Goal: Check status: Check status

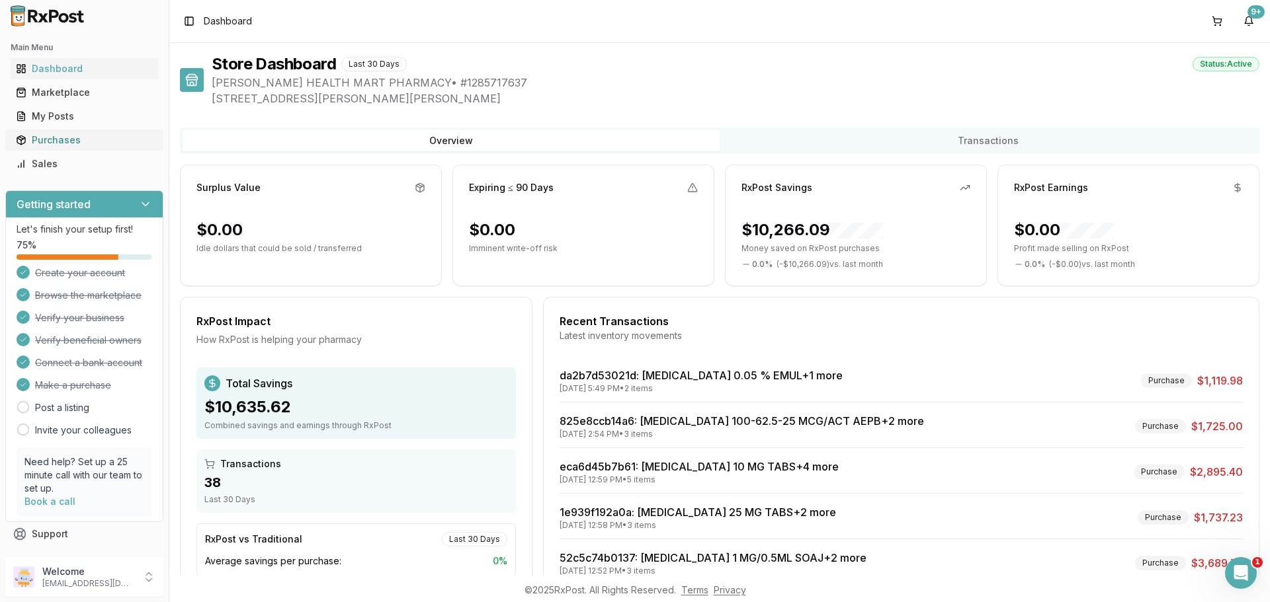
click at [48, 132] on link "Purchases" at bounding box center [84, 140] width 147 height 24
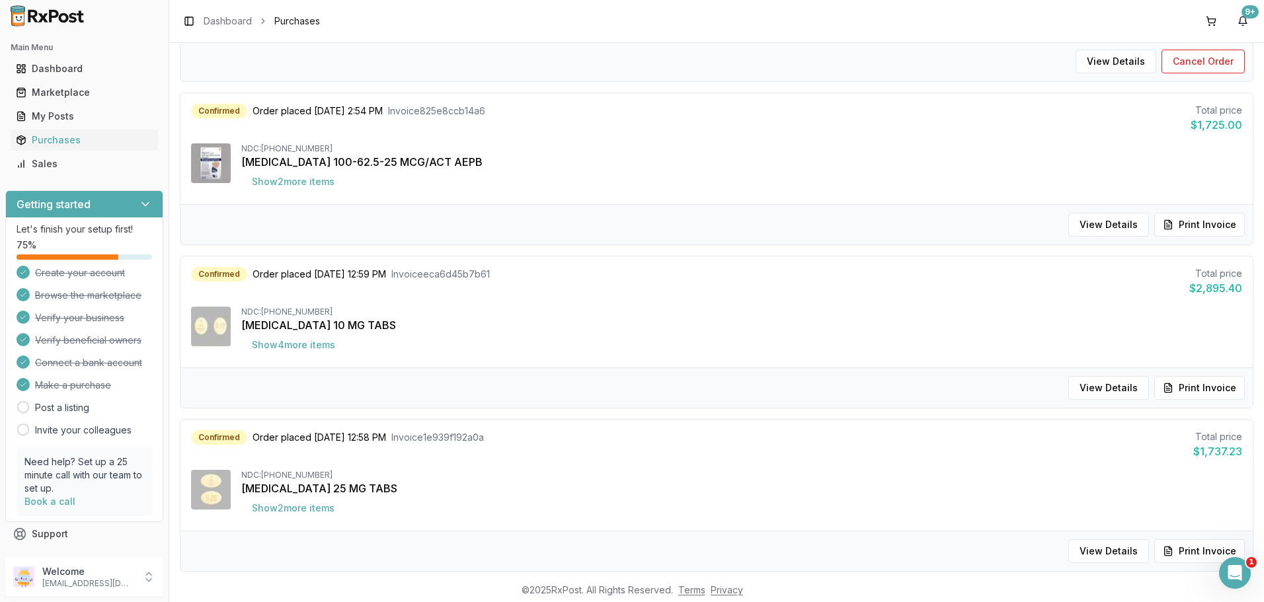
scroll to position [265, 0]
click at [300, 180] on button "Show 2 more item s" at bounding box center [293, 179] width 104 height 24
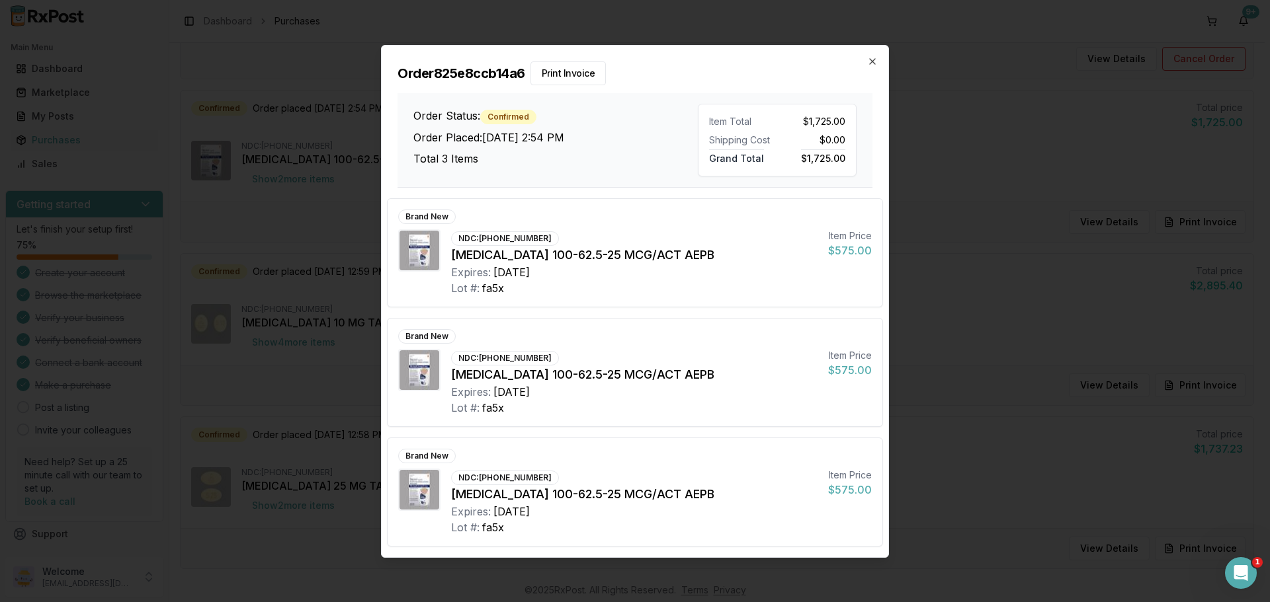
click at [872, 54] on div "Order 825e8ccb14a6 Print Invoice Order Status: Confirmed Order Placed: [DATE] 2…" at bounding box center [635, 117] width 507 height 142
click at [870, 60] on icon "button" at bounding box center [872, 61] width 5 height 5
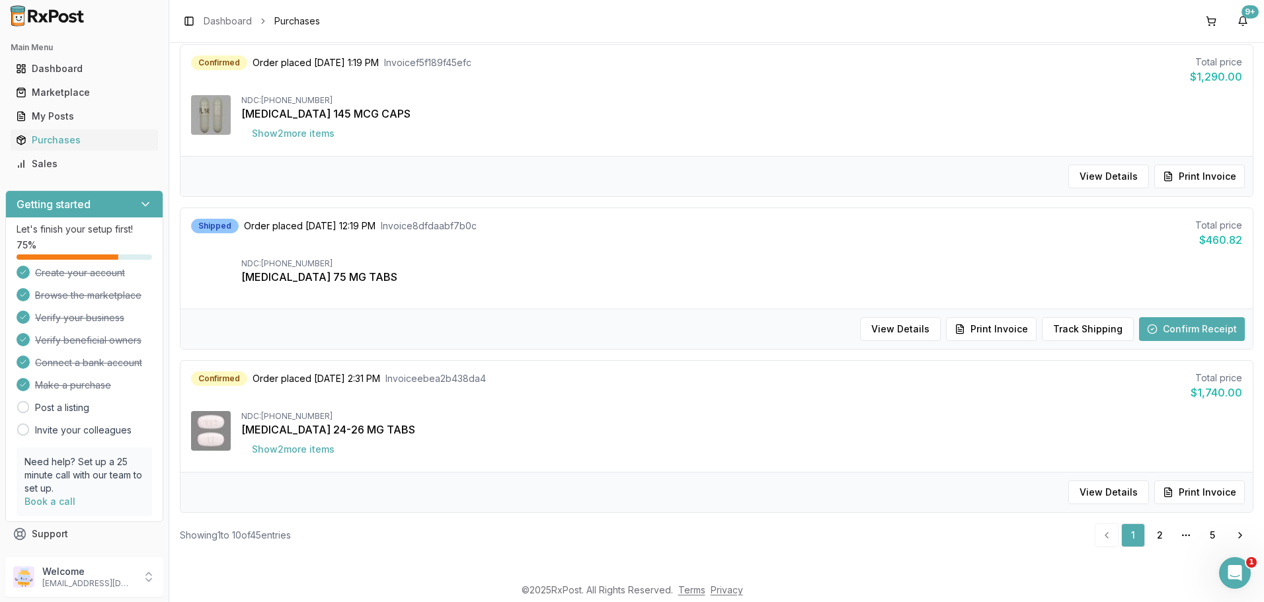
scroll to position [1293, 0]
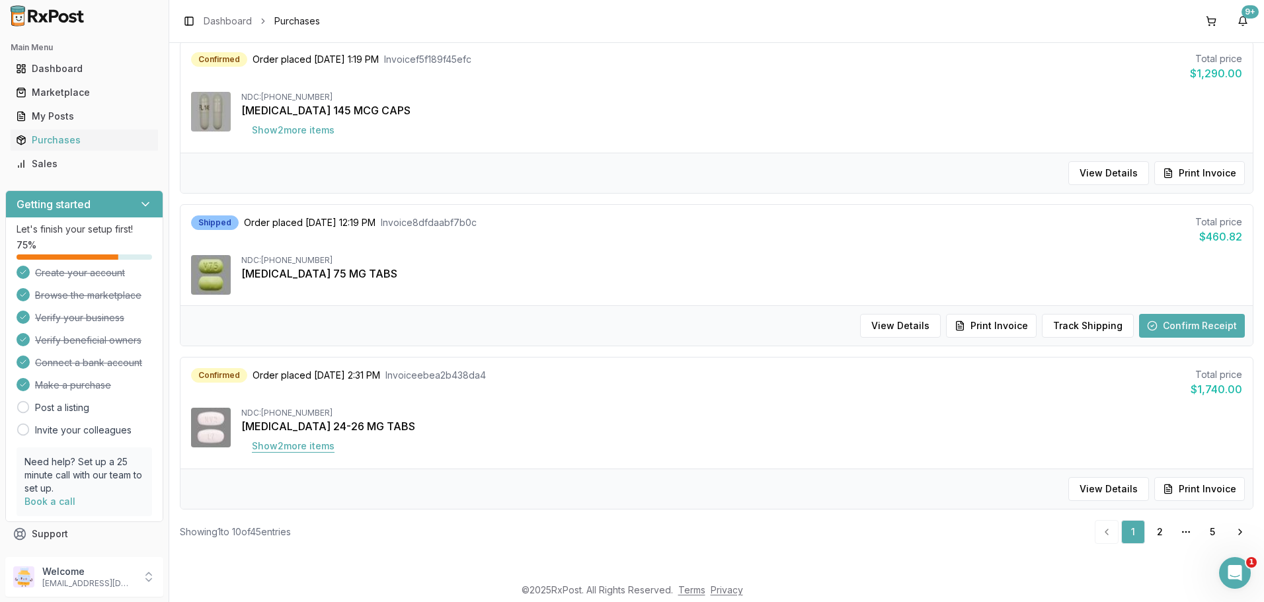
click at [309, 447] on button "Show 2 more item s" at bounding box center [293, 446] width 104 height 24
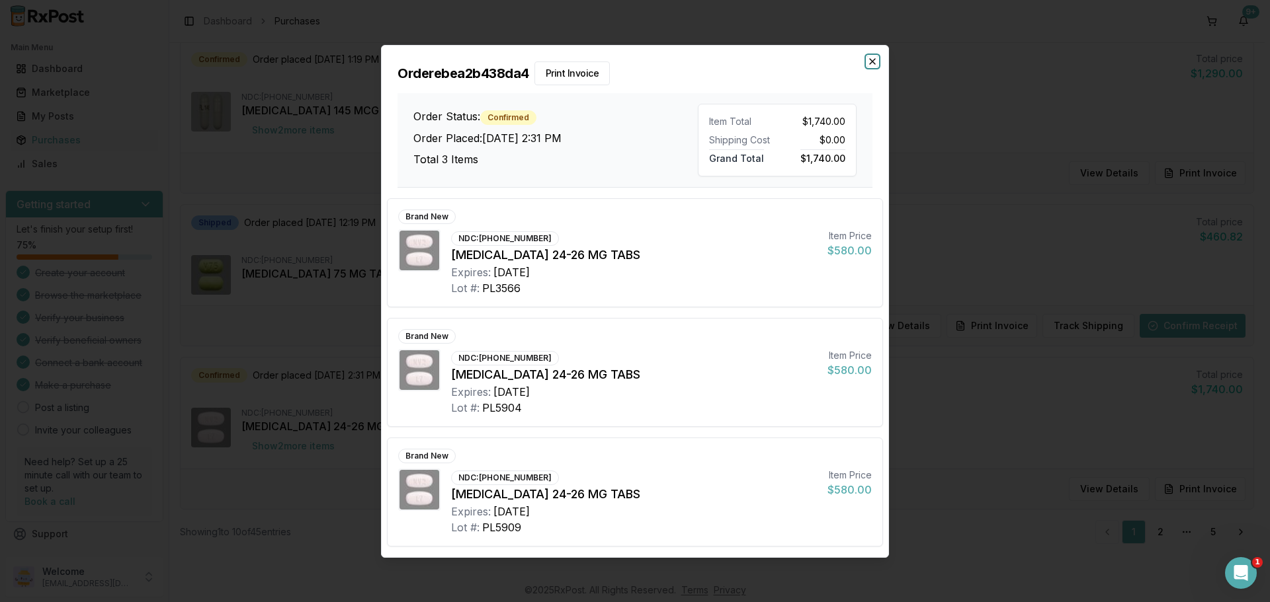
click at [873, 58] on icon "button" at bounding box center [872, 61] width 11 height 11
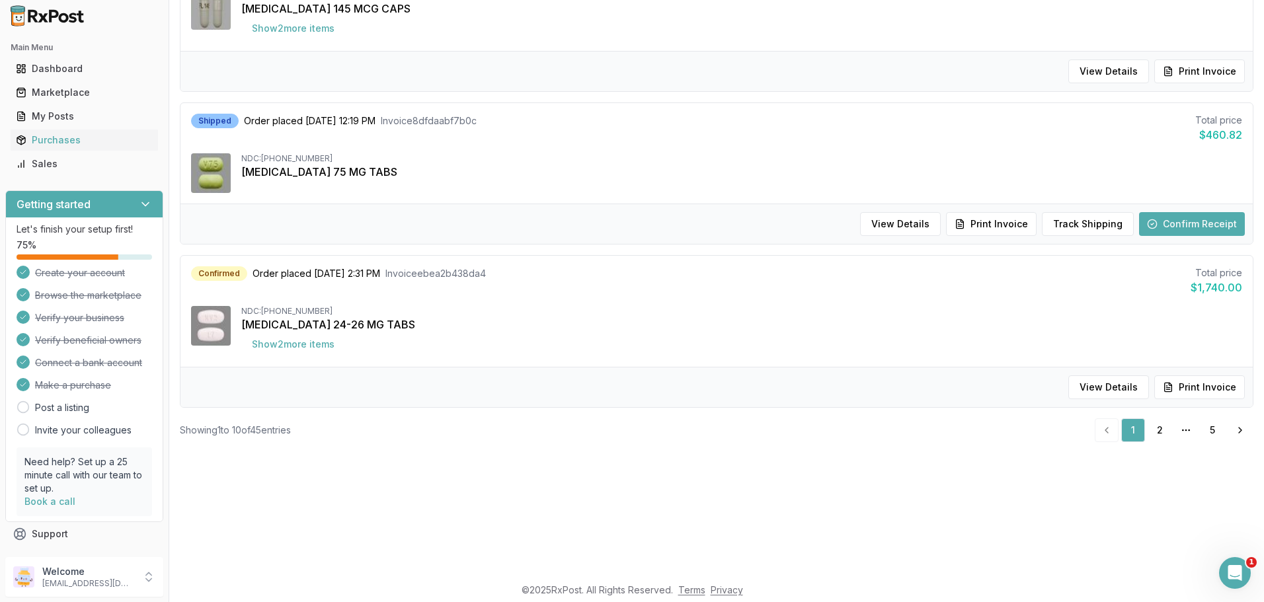
scroll to position [132, 0]
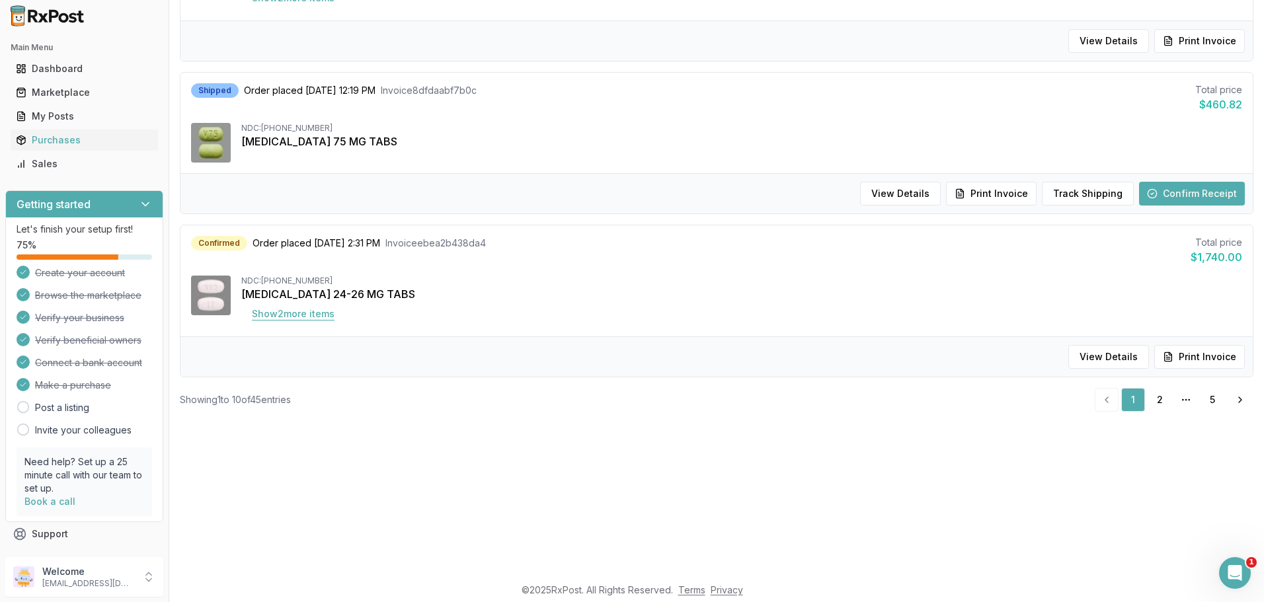
click at [315, 313] on button "Show 2 more item s" at bounding box center [293, 314] width 104 height 24
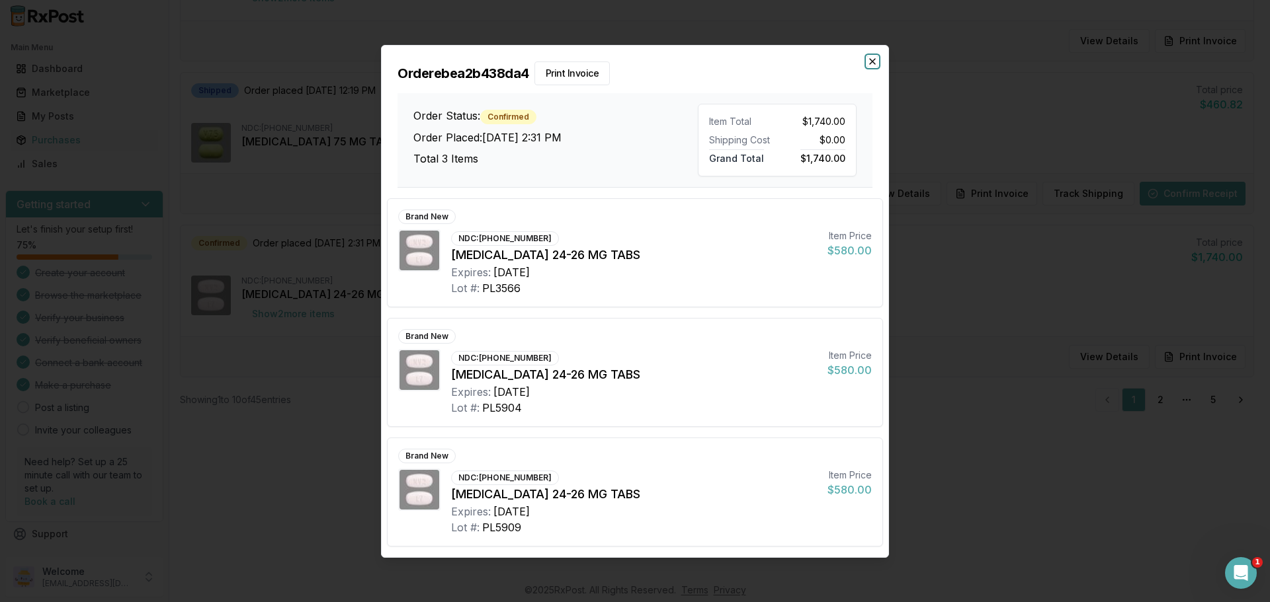
click at [875, 61] on icon "button" at bounding box center [872, 61] width 11 height 11
